Goal: Task Accomplishment & Management: Use online tool/utility

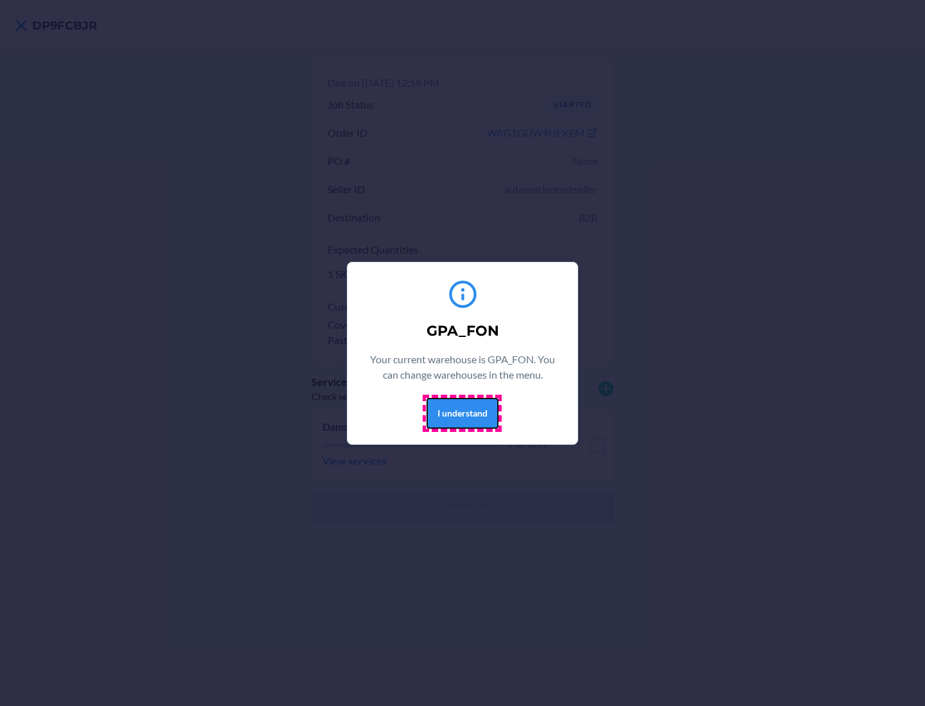
click at [462, 413] on button "I understand" at bounding box center [462, 413] width 72 height 31
